Goal: Use online tool/utility: Utilize a website feature to perform a specific function

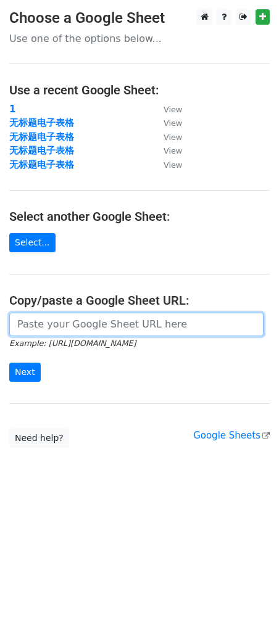
click at [83, 324] on input "url" at bounding box center [136, 324] width 254 height 23
paste input "[URL][DOMAIN_NAME]"
type input "[URL][DOMAIN_NAME]"
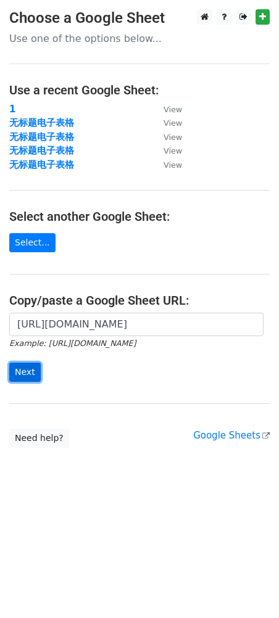
click at [21, 368] on input "Next" at bounding box center [24, 372] width 31 height 19
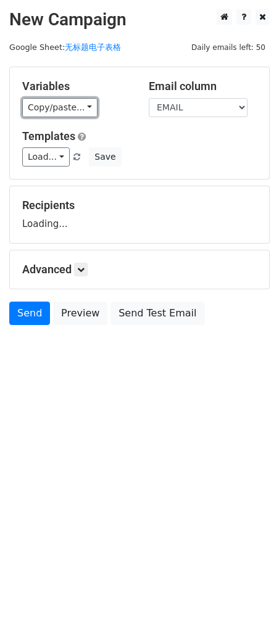
drag, startPoint x: 47, startPoint y: 105, endPoint x: 47, endPoint y: 118, distance: 12.3
click at [47, 105] on link "Copy/paste..." at bounding box center [59, 107] width 75 height 19
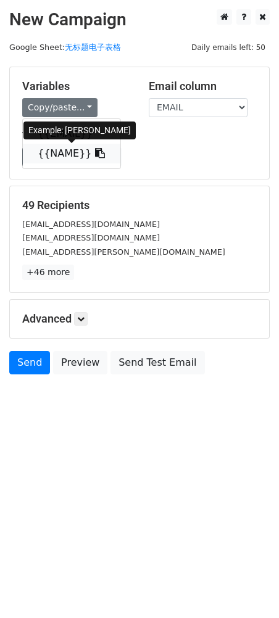
click at [44, 152] on link "{{NAME}}" at bounding box center [71, 154] width 97 height 20
